Goal: Information Seeking & Learning: Learn about a topic

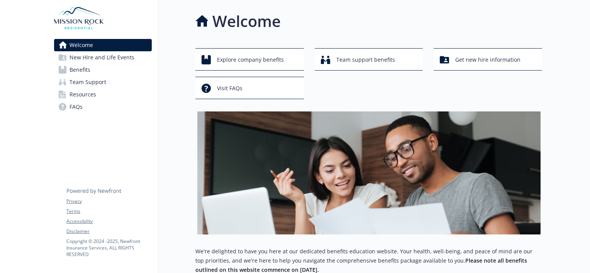
click at [120, 56] on span "New Hire and Life Events" at bounding box center [101, 57] width 65 height 12
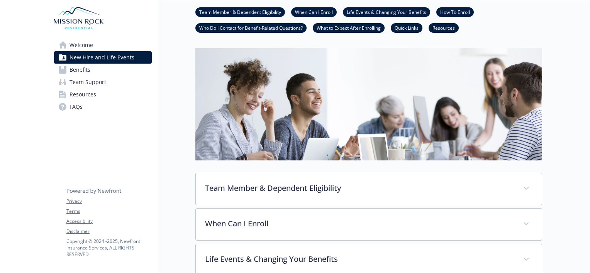
scroll to position [39, 0]
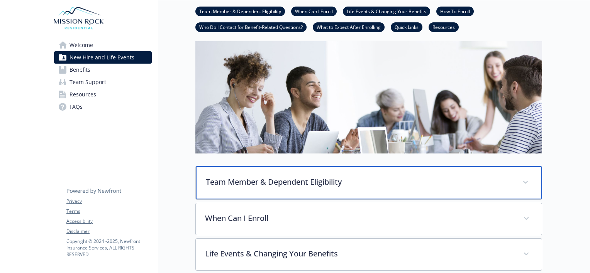
click at [242, 182] on p "Team Member & Dependent Eligibility" at bounding box center [359, 182] width 307 height 12
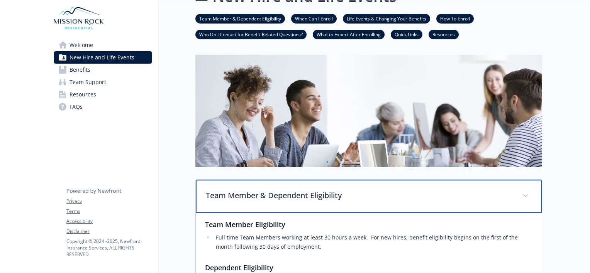
scroll to position [0, 0]
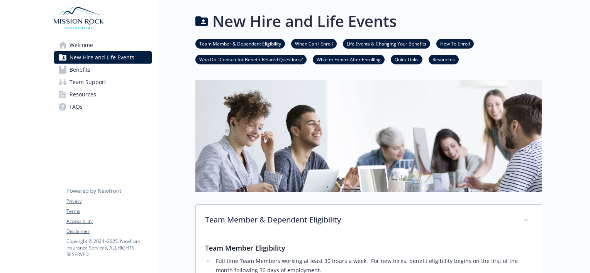
click at [93, 42] on link "Welcome" at bounding box center [103, 45] width 98 height 12
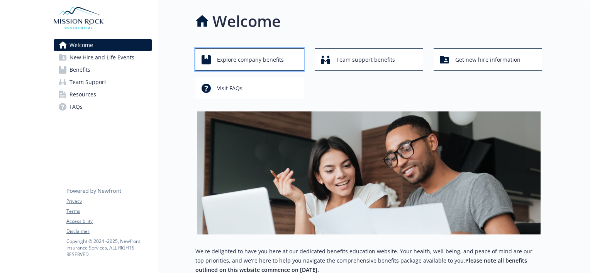
click at [263, 60] on span "Explore company benefits" at bounding box center [250, 59] width 67 height 15
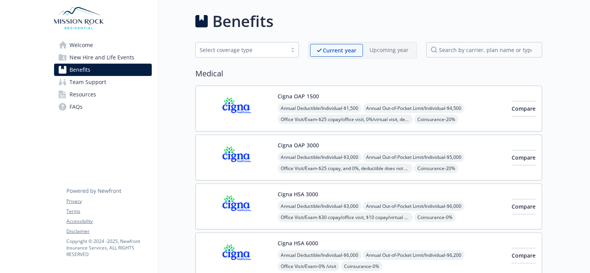
click at [89, 43] on span "Welcome" at bounding box center [81, 45] width 24 height 12
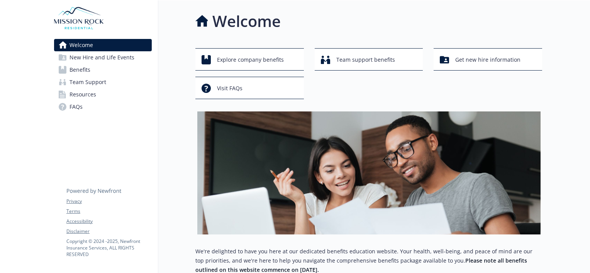
click at [80, 68] on span "Benefits" at bounding box center [79, 70] width 21 height 12
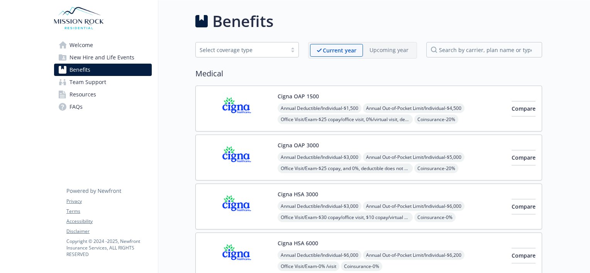
click at [88, 85] on span "Team Support" at bounding box center [87, 82] width 37 height 12
